Goal: Task Accomplishment & Management: Use online tool/utility

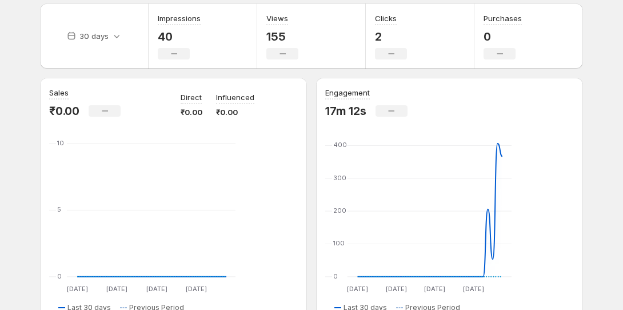
scroll to position [41, 0]
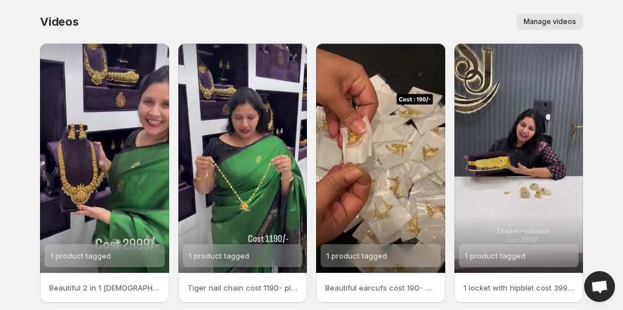
click at [524, 17] on span "Manage videos" at bounding box center [550, 21] width 53 height 9
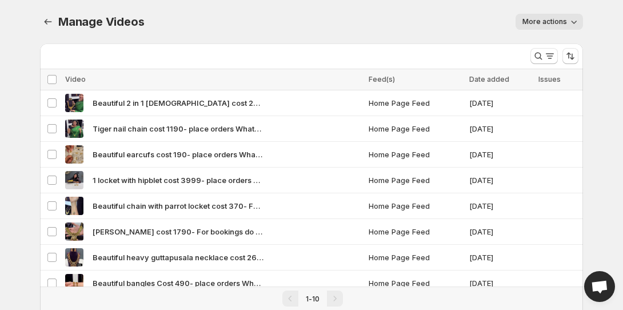
click at [523, 17] on span "More actions" at bounding box center [545, 21] width 45 height 9
click at [400, 23] on div "Manage Videos. This page is ready Manage Videos More actions More actions More …" at bounding box center [311, 21] width 543 height 43
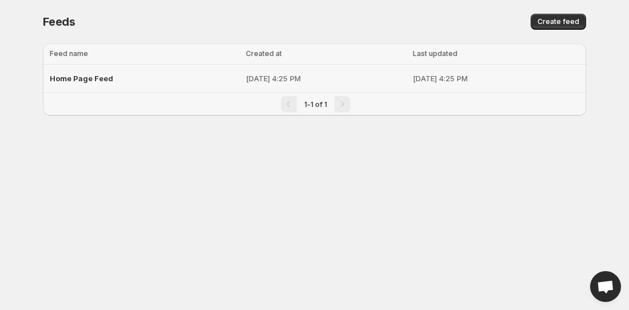
click at [266, 73] on p "[DATE] 4:25 PM" at bounding box center [326, 78] width 160 height 11
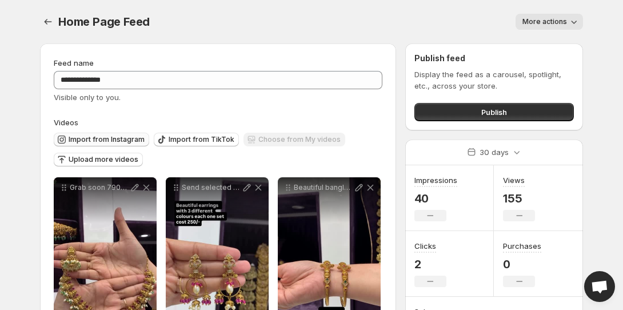
click at [145, 135] on span "Import from Instagram" at bounding box center [107, 139] width 76 height 9
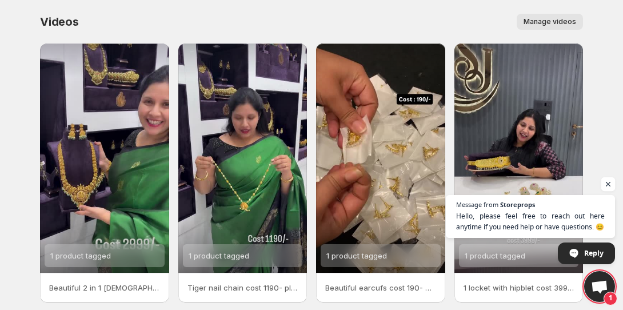
click at [611, 184] on span "Open chat" at bounding box center [608, 184] width 14 height 14
